Goal: Answer question/provide support: Share knowledge or assist other users

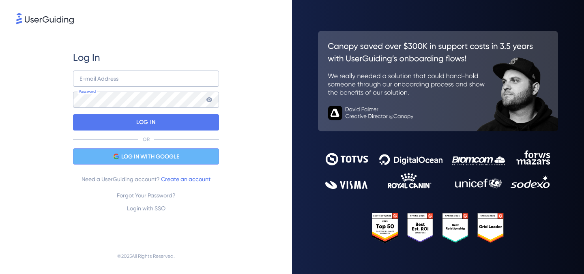
click at [135, 159] on span "LOG IN WITH GOOGLE" at bounding box center [150, 157] width 58 height 10
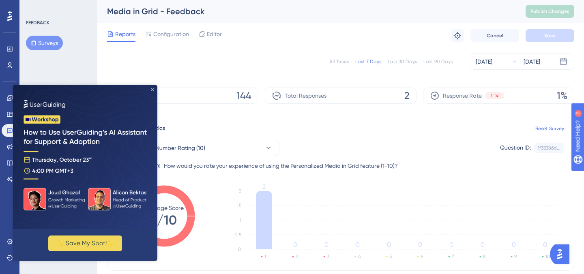
click at [152, 88] on icon "Close Preview" at bounding box center [152, 89] width 3 height 3
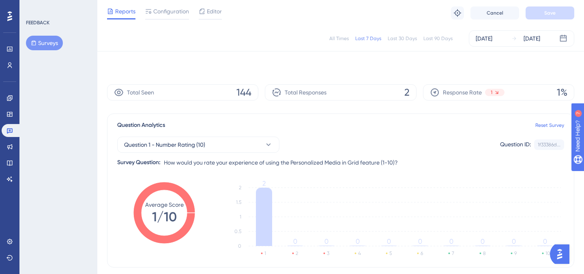
scroll to position [171, 0]
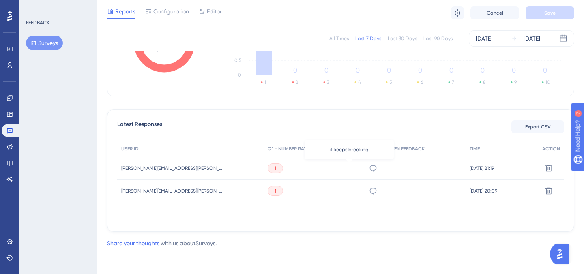
click at [369, 166] on icon at bounding box center [372, 168] width 7 height 6
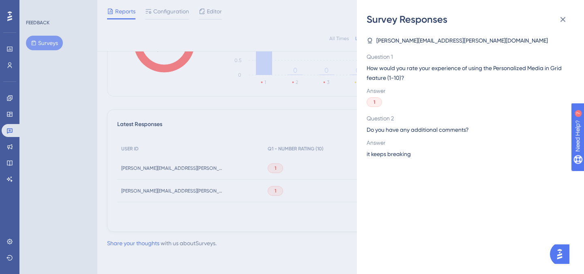
click at [349, 194] on div "Survey Responses [PERSON_NAME][EMAIL_ADDRESS][PERSON_NAME][DOMAIN_NAME] Questio…" at bounding box center [292, 137] width 584 height 274
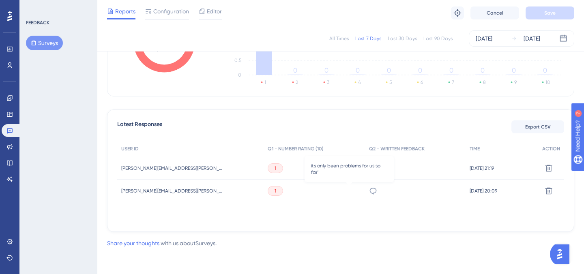
click at [369, 188] on icon at bounding box center [373, 191] width 8 height 8
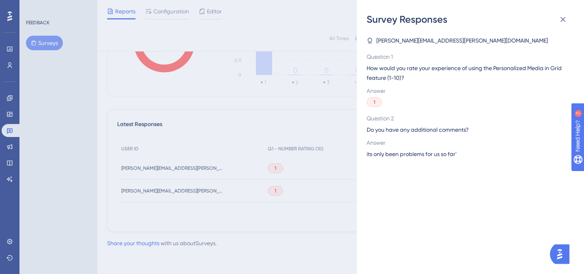
click at [320, 225] on div "Survey Responses [PERSON_NAME][EMAIL_ADDRESS][PERSON_NAME][DOMAIN_NAME] Questio…" at bounding box center [292, 137] width 584 height 274
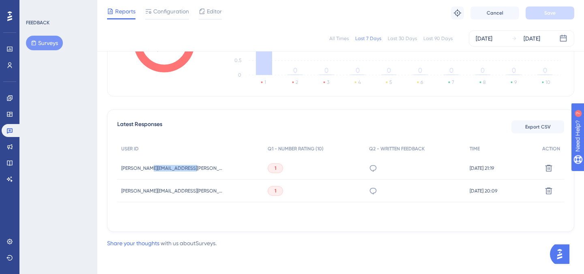
drag, startPoint x: 193, startPoint y: 166, endPoint x: 148, endPoint y: 171, distance: 45.6
click at [148, 171] on div "[PERSON_NAME][EMAIL_ADDRESS][PERSON_NAME][DOMAIN_NAME] [PERSON_NAME][DOMAIN_NAM…" at bounding box center [190, 168] width 146 height 23
copy span "[DOMAIN_NAME]"
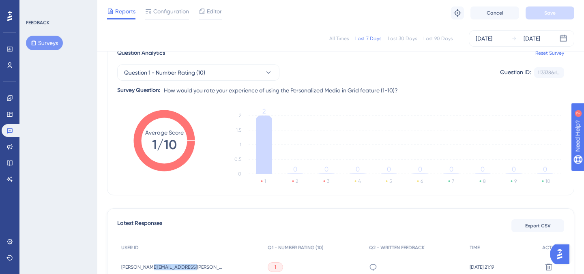
scroll to position [0, 0]
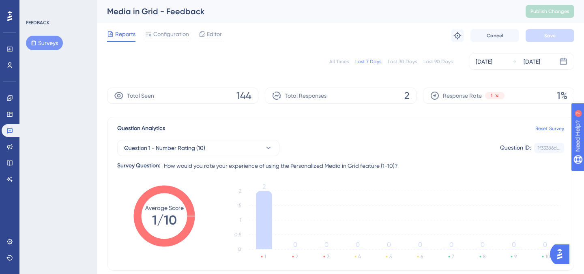
click at [416, 60] on div "Last 30 Days" at bounding box center [402, 61] width 29 height 6
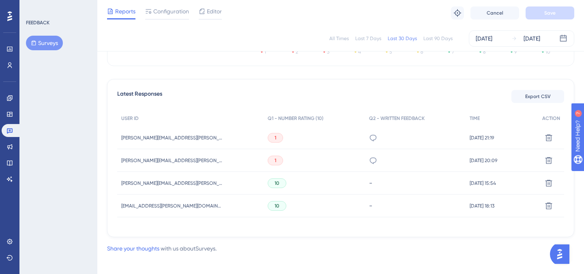
scroll to position [207, 0]
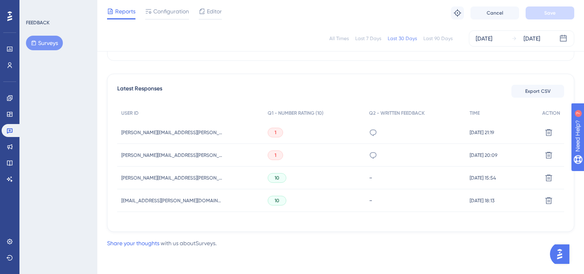
click at [369, 152] on icon at bounding box center [373, 155] width 8 height 8
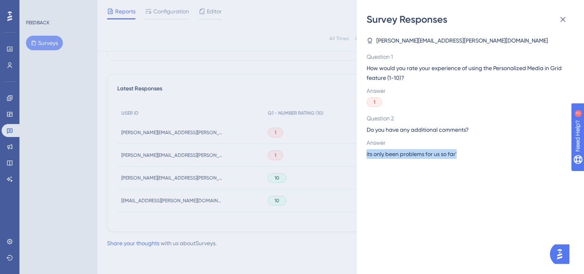
drag, startPoint x: 475, startPoint y: 152, endPoint x: 364, endPoint y: 153, distance: 110.7
click at [364, 153] on div "Survey Responses [PERSON_NAME][EMAIL_ADDRESS][PERSON_NAME][DOMAIN_NAME] Questio…" at bounding box center [470, 137] width 227 height 274
copy span "its only been problems for us so far'"
click at [208, 202] on div "Survey Responses [PERSON_NAME][EMAIL_ADDRESS][PERSON_NAME][DOMAIN_NAME] Questio…" at bounding box center [292, 137] width 584 height 274
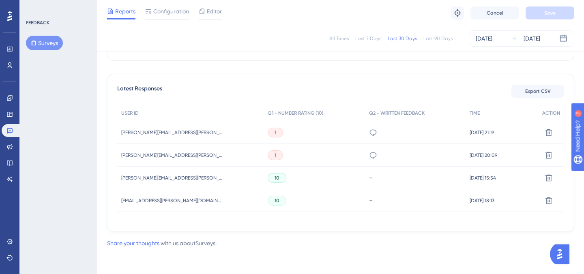
click at [365, 133] on div "it keeps breaking" at bounding box center [415, 132] width 101 height 23
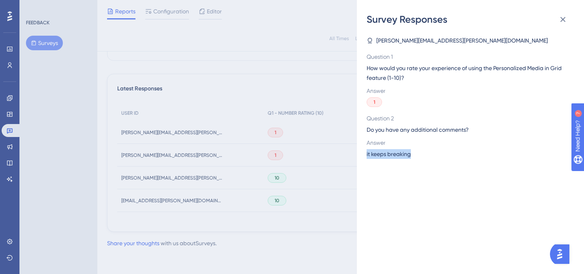
drag, startPoint x: 438, startPoint y: 156, endPoint x: 361, endPoint y: 155, distance: 77.5
click at [361, 155] on div "Survey Responses [PERSON_NAME][EMAIL_ADDRESS][PERSON_NAME][DOMAIN_NAME] Questio…" at bounding box center [470, 137] width 227 height 274
copy span "it keeps breaking"
click at [125, 133] on div "Survey Responses [PERSON_NAME][EMAIL_ADDRESS][PERSON_NAME][DOMAIN_NAME] Questio…" at bounding box center [292, 137] width 584 height 274
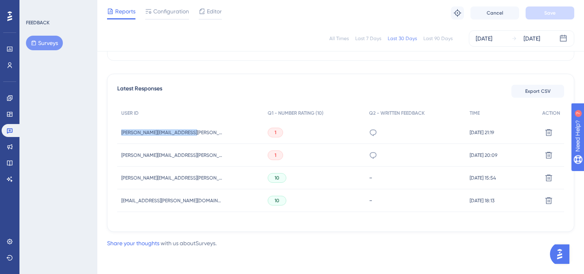
drag, startPoint x: 118, startPoint y: 131, endPoint x: 189, endPoint y: 131, distance: 71.0
click at [189, 131] on div "Latest Responses Export CSV USER ID Q1 - NUMBER RATING (10) Q2 - WRITTEN FEEDBA…" at bounding box center [340, 153] width 467 height 158
copy span "[PERSON_NAME][EMAIL_ADDRESS][PERSON_NAME][DOMAIN_NAME]"
click at [369, 153] on icon at bounding box center [373, 155] width 8 height 8
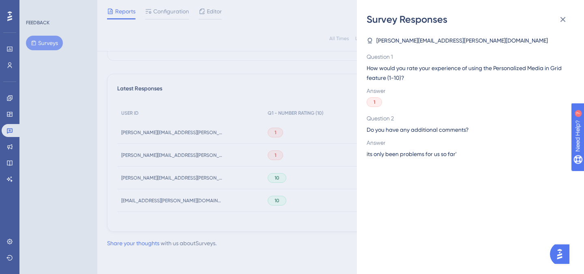
click at [314, 184] on div "Survey Responses [PERSON_NAME][EMAIL_ADDRESS][PERSON_NAME][DOMAIN_NAME] Questio…" at bounding box center [292, 137] width 584 height 274
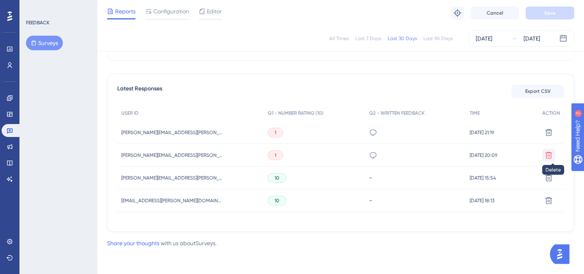
click at [547, 155] on icon at bounding box center [549, 155] width 8 height 8
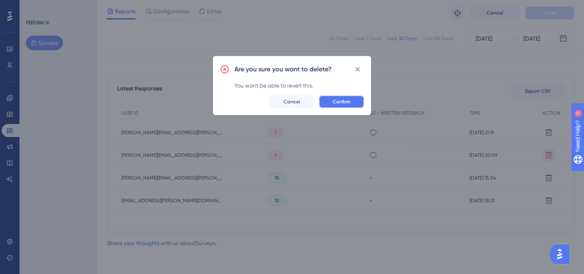
click at [347, 102] on span "Confirm" at bounding box center [342, 102] width 18 height 6
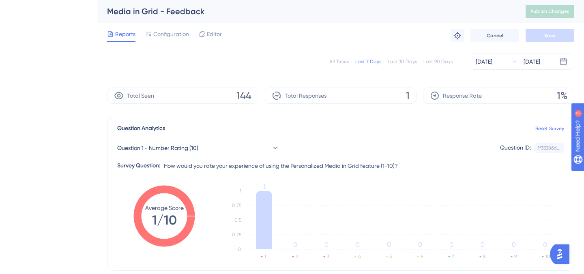
scroll to position [2, 0]
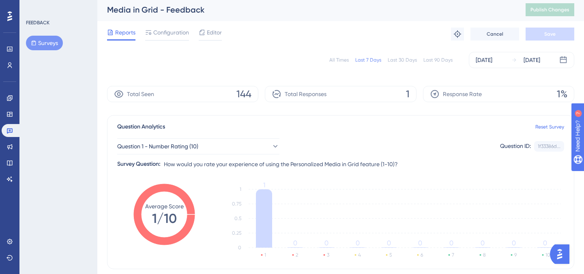
click at [445, 59] on div "Last 90 Days" at bounding box center [437, 60] width 29 height 6
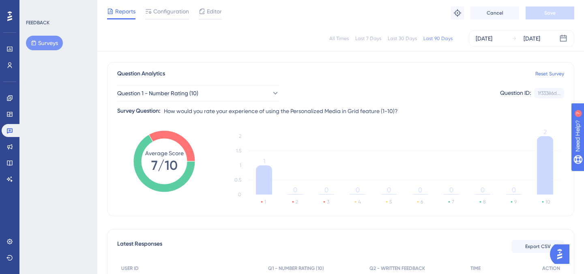
scroll to position [184, 0]
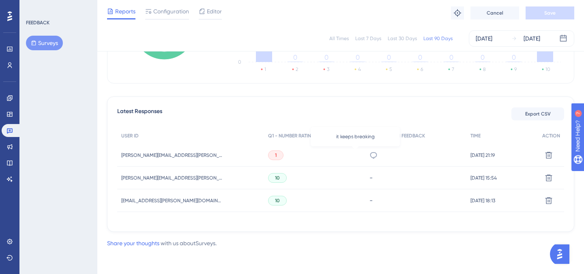
click at [369, 155] on icon at bounding box center [373, 155] width 8 height 8
